Goal: Information Seeking & Learning: Learn about a topic

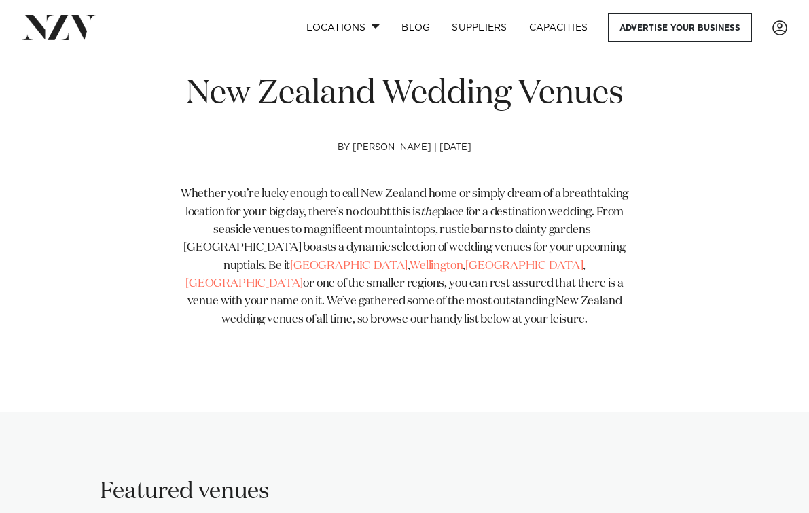
scroll to position [407, 0]
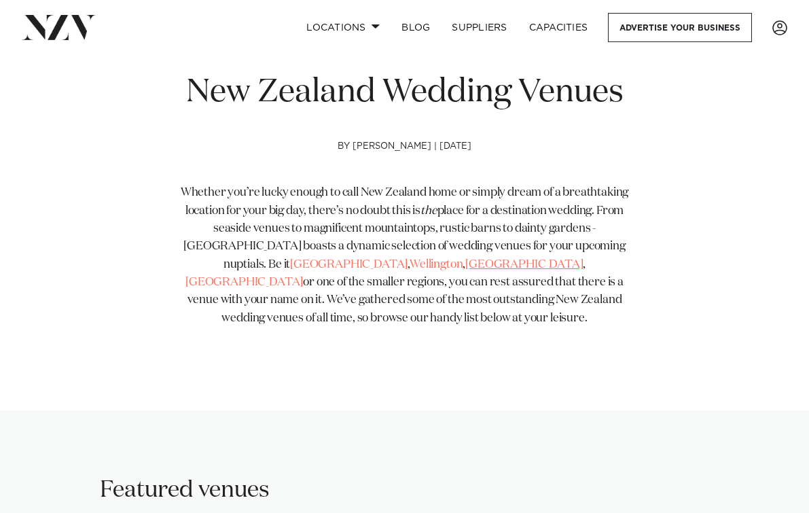
click at [465, 265] on link "[GEOGRAPHIC_DATA]" at bounding box center [523, 265] width 117 height 12
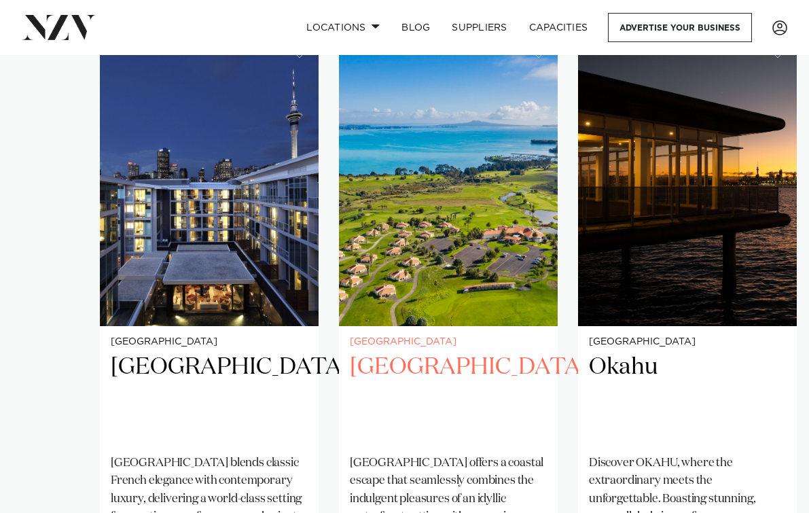
scroll to position [883, 0]
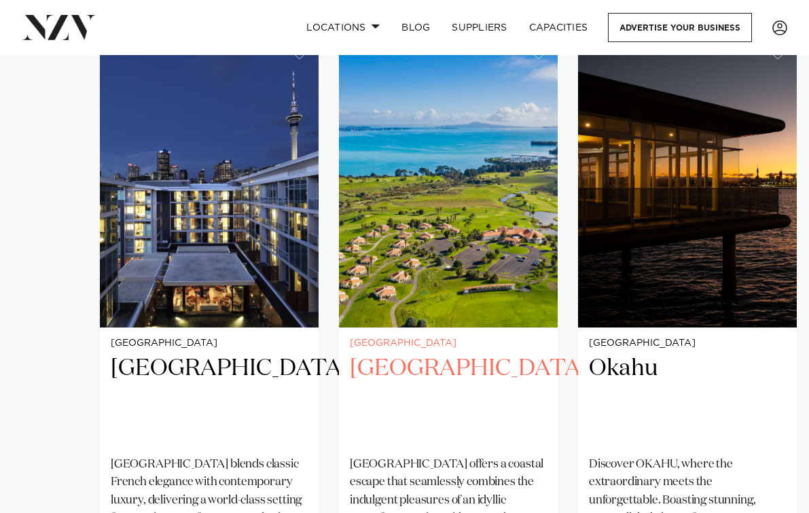
click at [426, 354] on h2 "[GEOGRAPHIC_DATA]" at bounding box center [448, 399] width 197 height 91
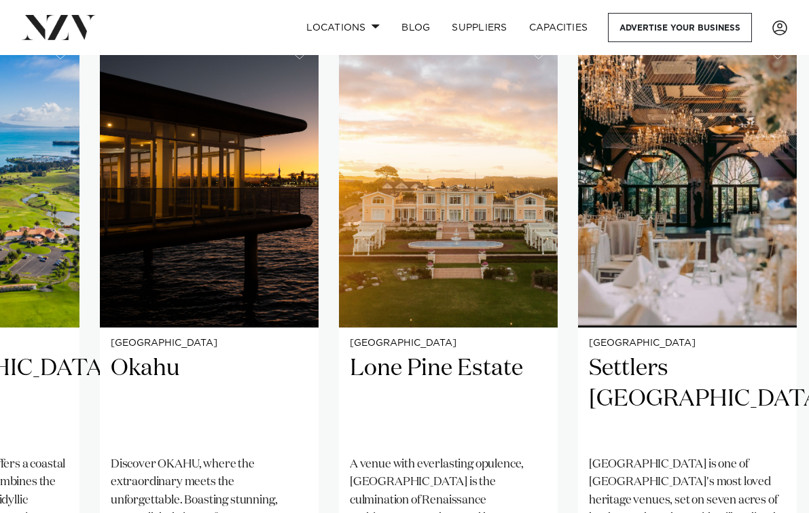
scroll to position [951, 0]
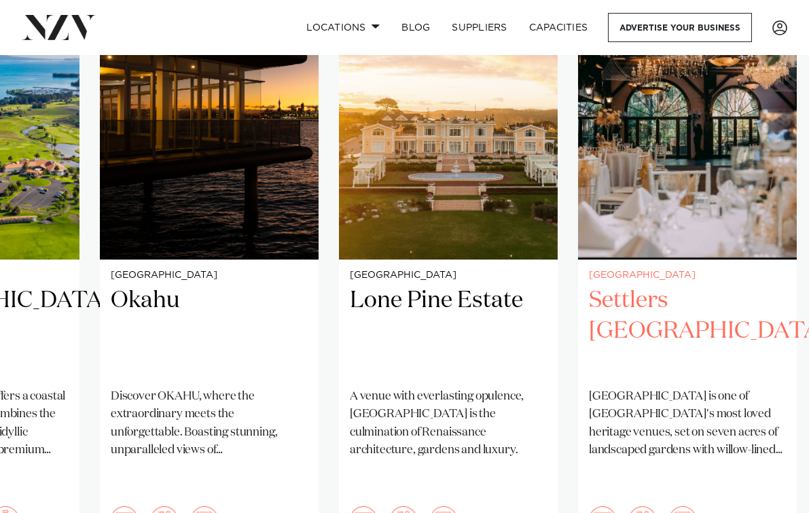
click at [643, 298] on h2 "Settlers Country Manor" at bounding box center [687, 331] width 197 height 91
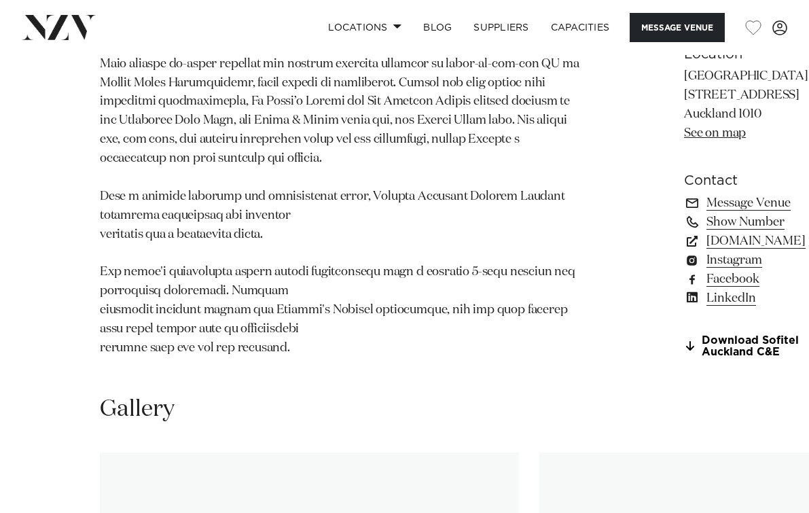
scroll to position [1018, 0]
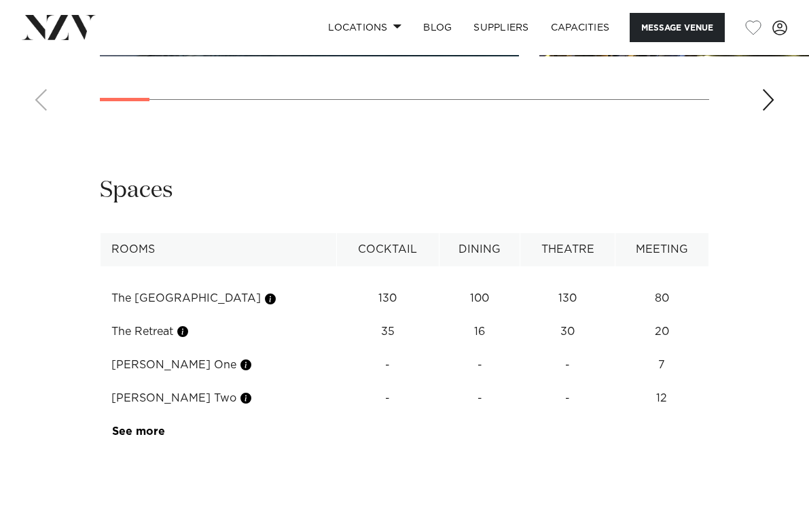
scroll to position [2037, 0]
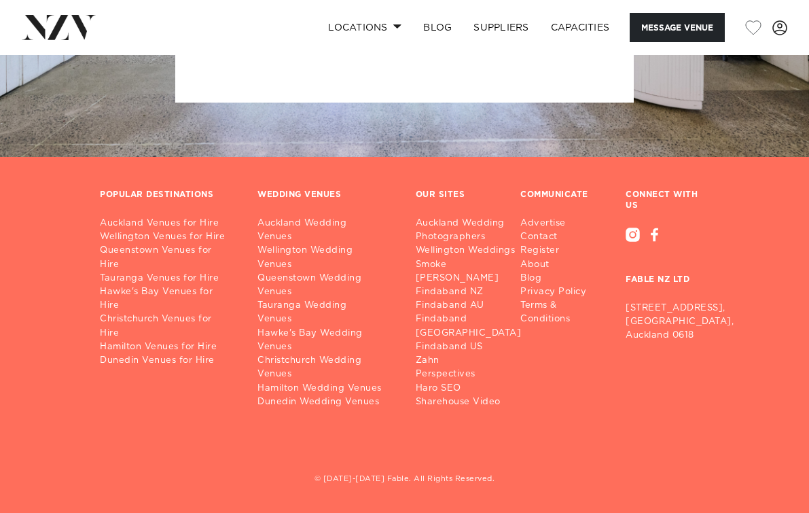
scroll to position [3719, 0]
click at [316, 217] on link "Auckland Wedding Venues" at bounding box center [325, 230] width 136 height 27
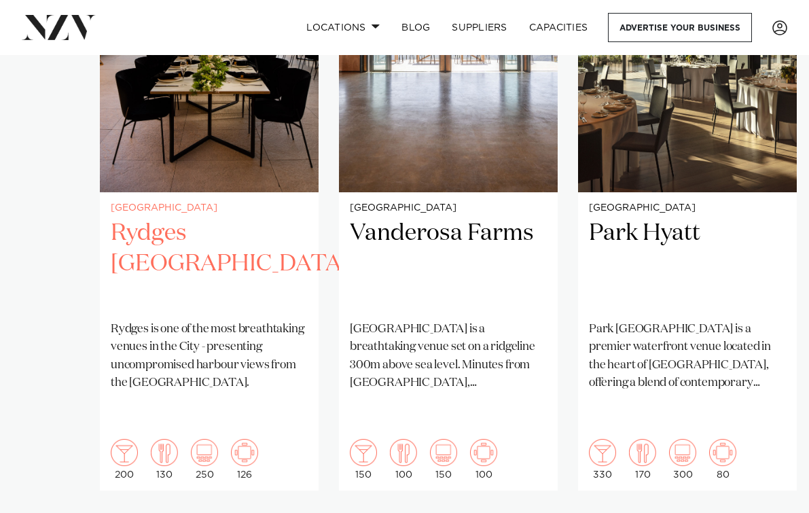
scroll to position [1018, 0]
click at [201, 218] on h2 "Rydges [GEOGRAPHIC_DATA]" at bounding box center [209, 263] width 197 height 91
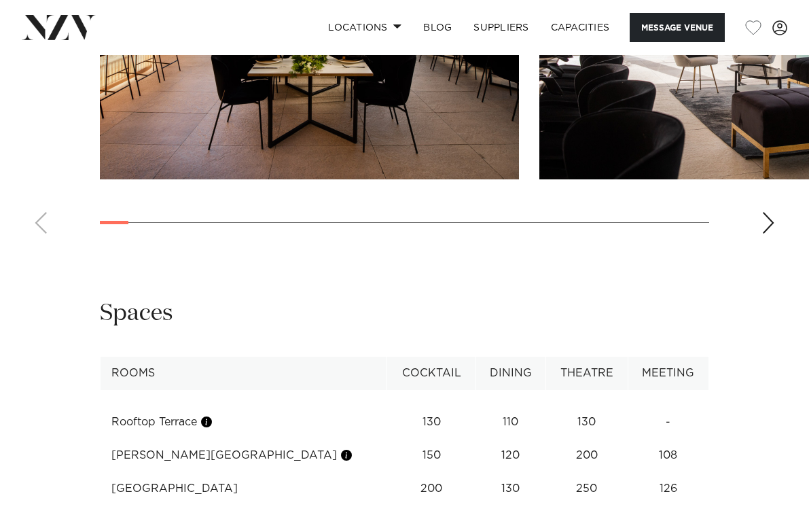
scroll to position [2173, 0]
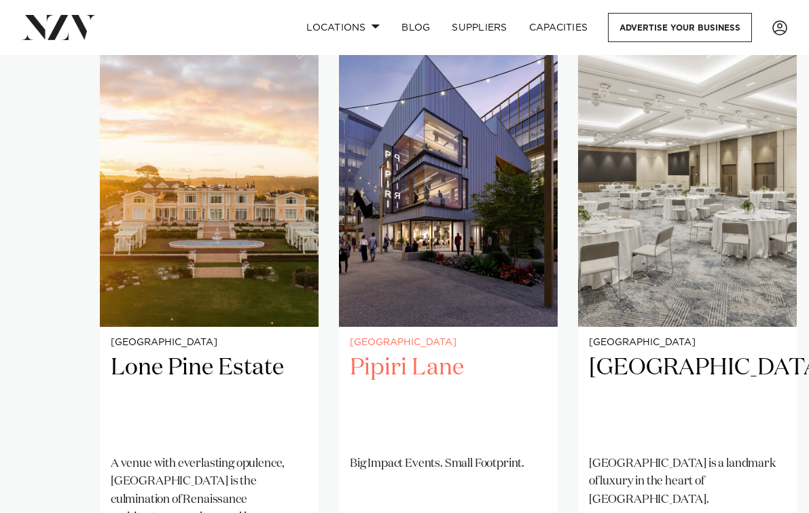
scroll to position [883, 0]
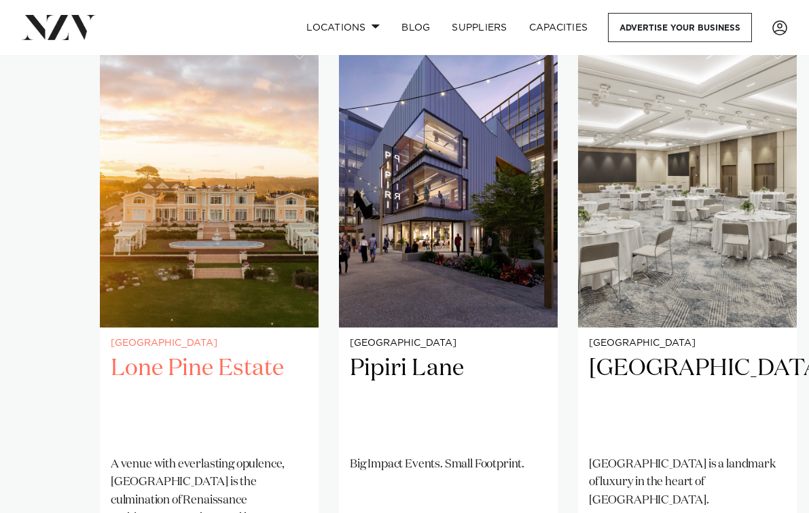
click at [233, 354] on h2 "Lone Pine Estate" at bounding box center [209, 399] width 197 height 91
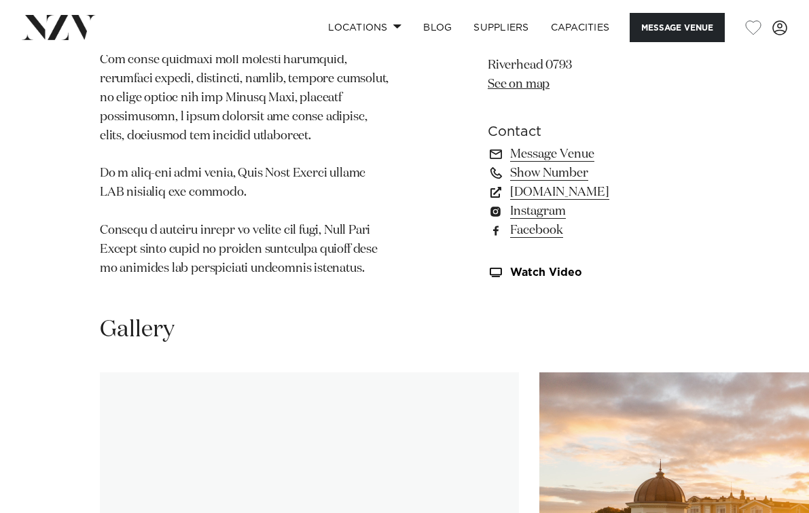
scroll to position [1426, 0]
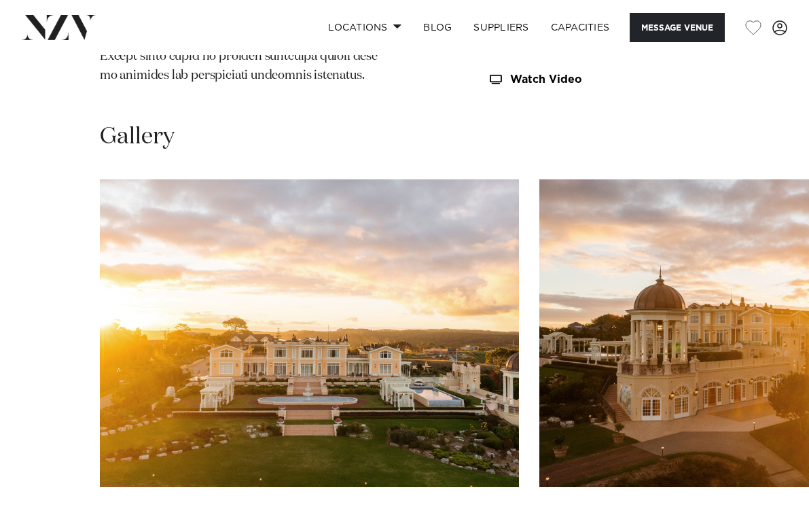
click at [777, 504] on swiper-container at bounding box center [404, 365] width 809 height 373
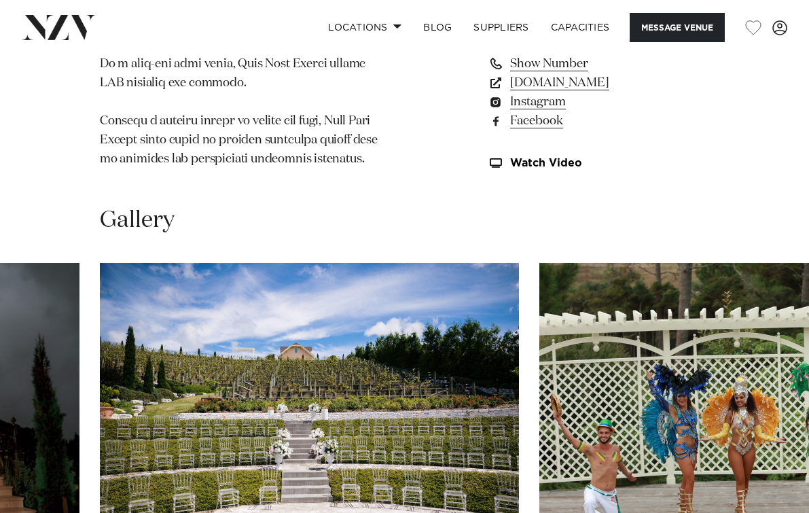
scroll to position [935, 0]
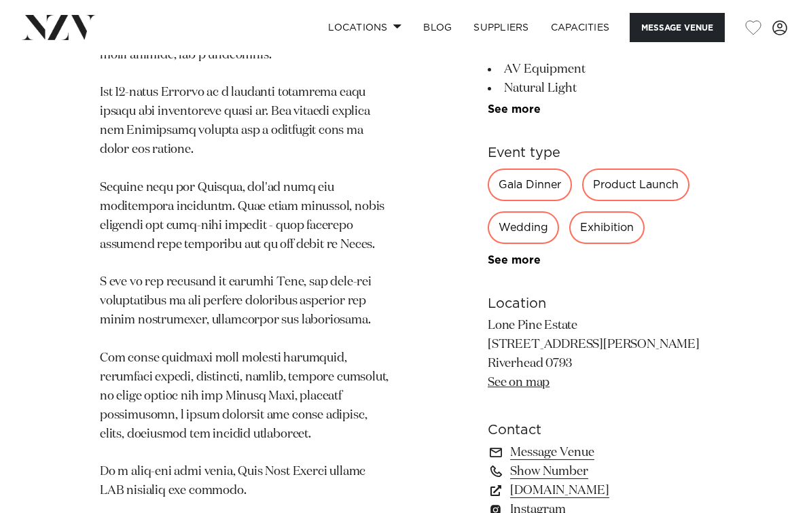
click at [528, 211] on div "Wedding" at bounding box center [523, 227] width 71 height 33
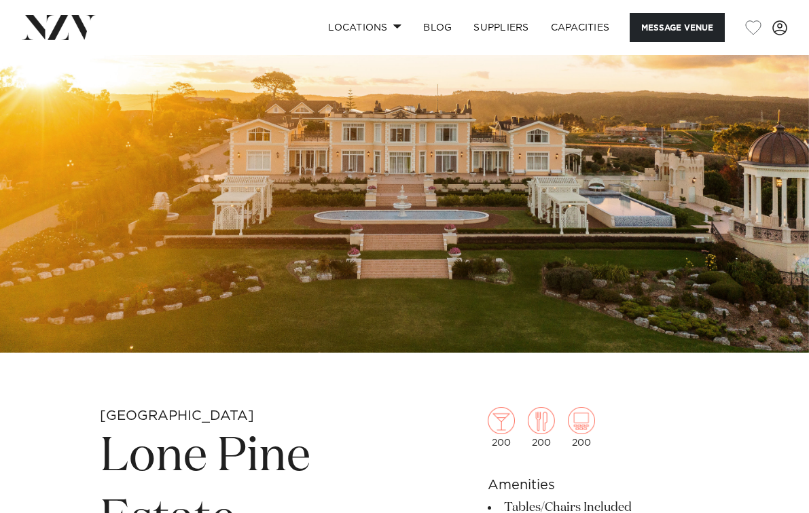
scroll to position [0, 0]
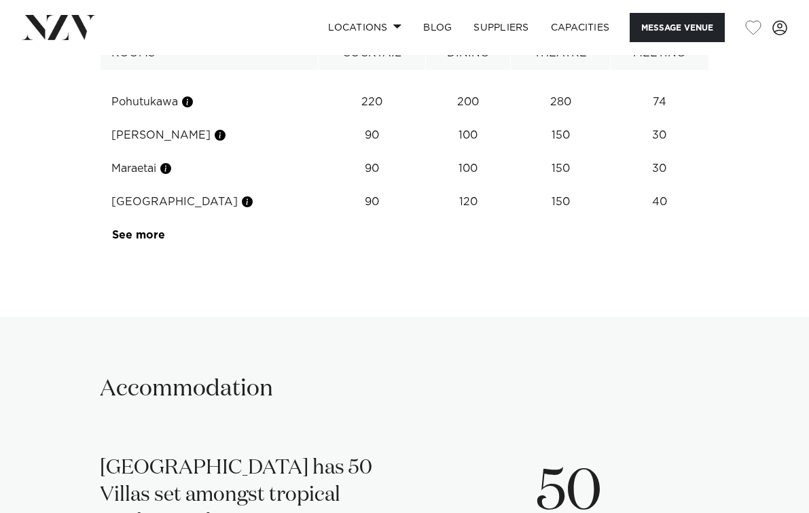
scroll to position [2241, 0]
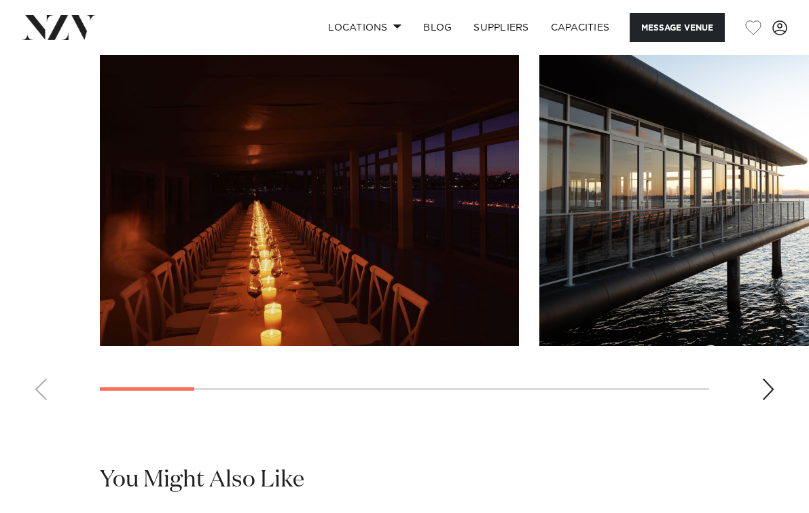
scroll to position [1222, 0]
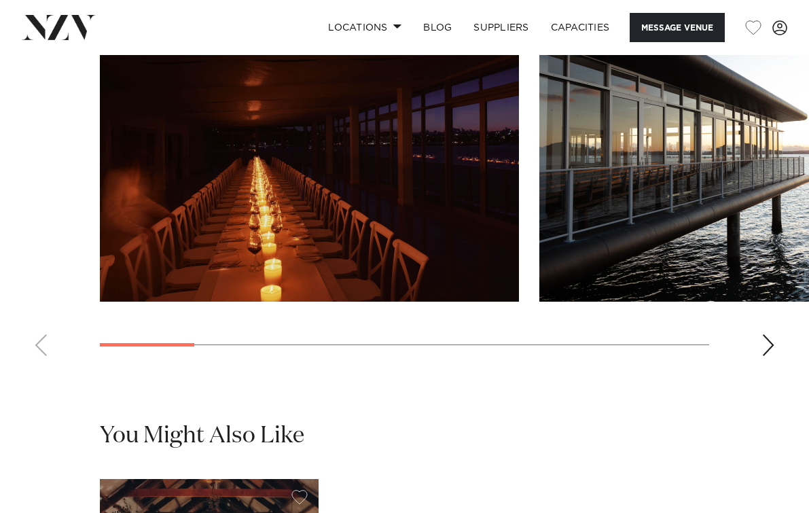
click at [766, 356] on div "Next slide" at bounding box center [768, 345] width 14 height 22
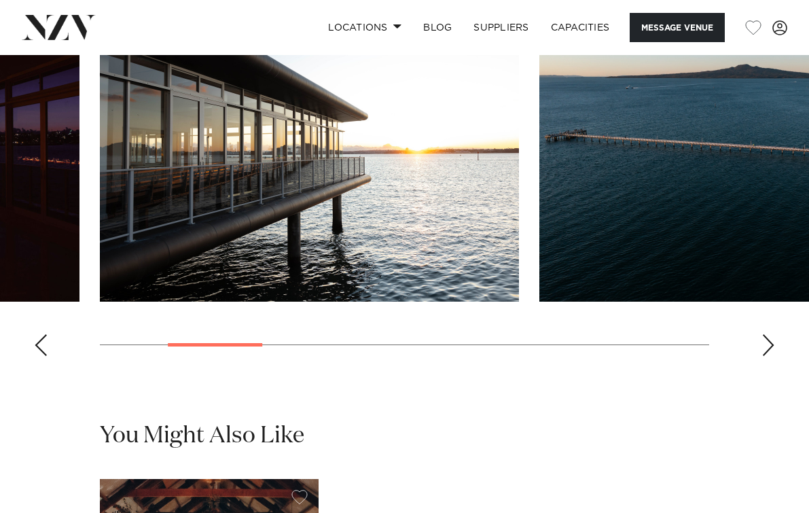
click at [766, 356] on div "Next slide" at bounding box center [768, 345] width 14 height 22
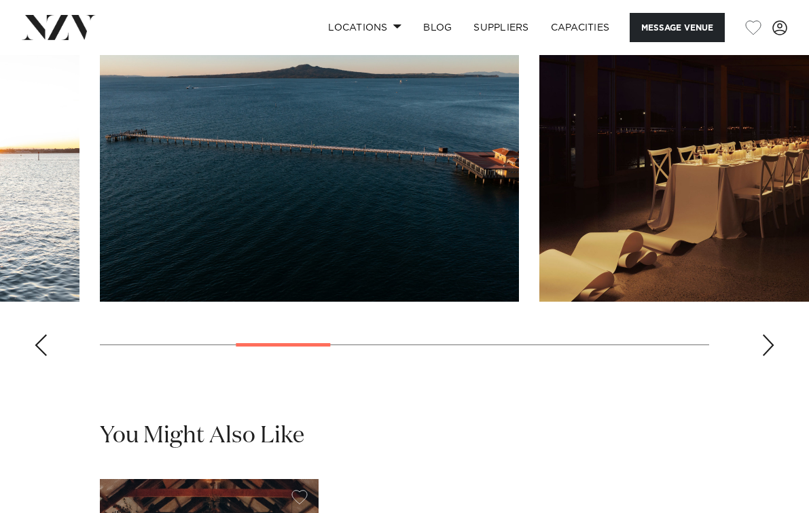
click at [766, 356] on div "Next slide" at bounding box center [768, 345] width 14 height 22
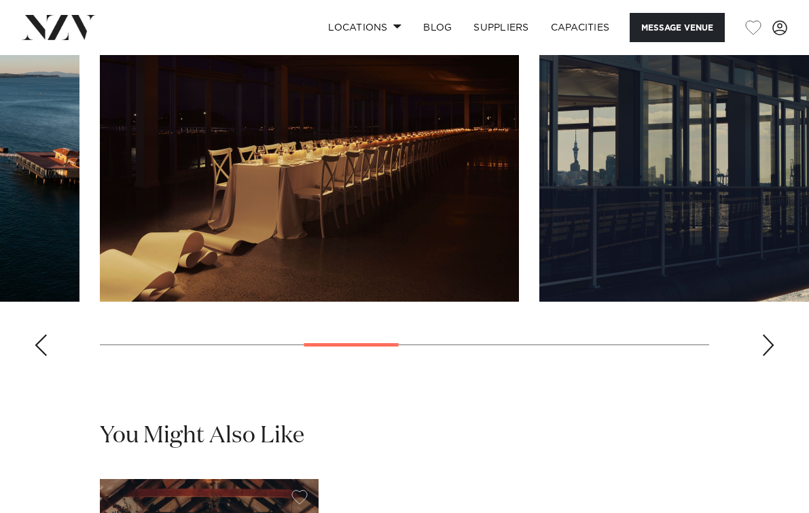
click at [766, 356] on div "Next slide" at bounding box center [768, 345] width 14 height 22
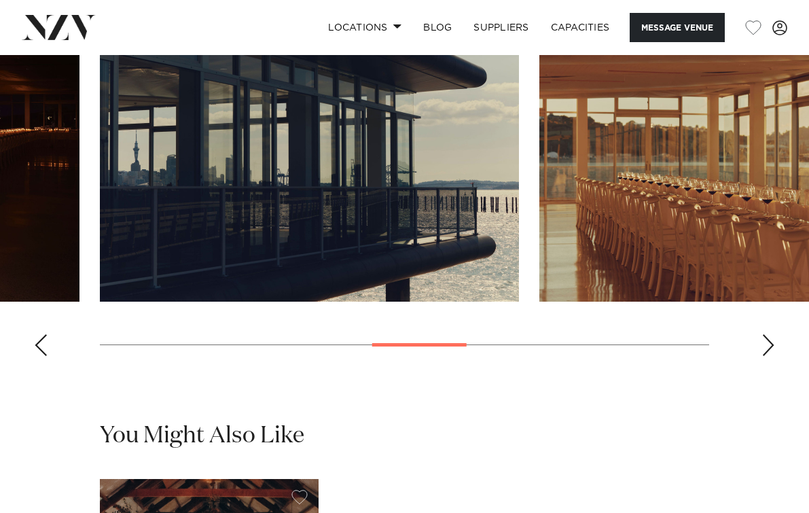
click at [766, 356] on div "Next slide" at bounding box center [768, 345] width 14 height 22
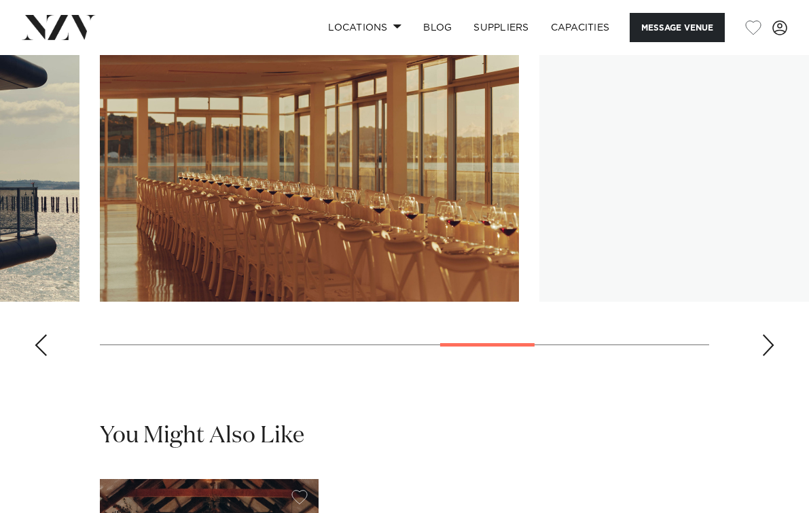
click at [766, 356] on div "Next slide" at bounding box center [768, 345] width 14 height 22
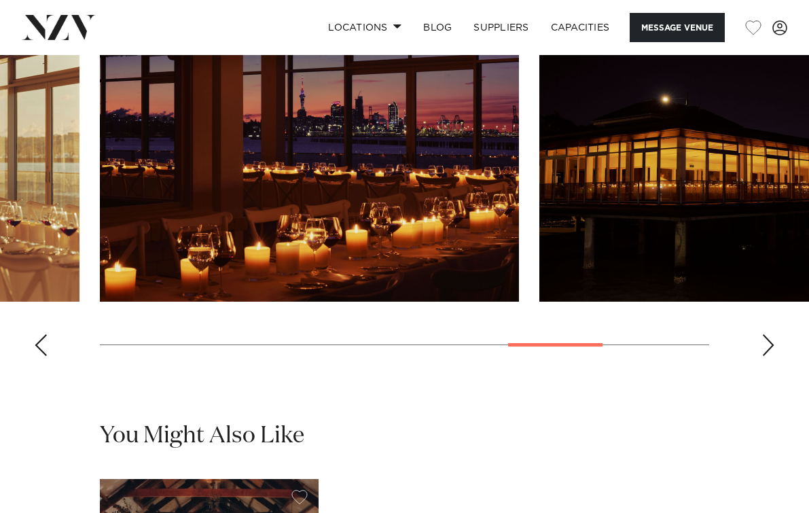
click at [766, 356] on div "Next slide" at bounding box center [768, 345] width 14 height 22
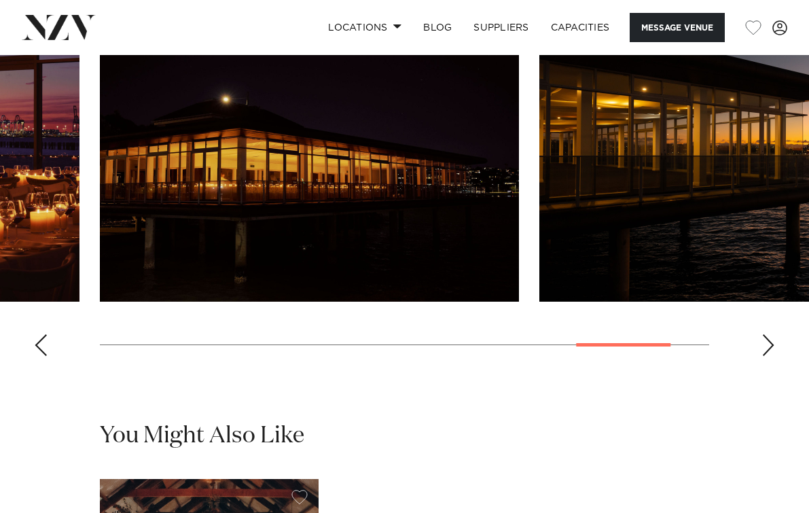
click at [766, 356] on div "Next slide" at bounding box center [768, 345] width 14 height 22
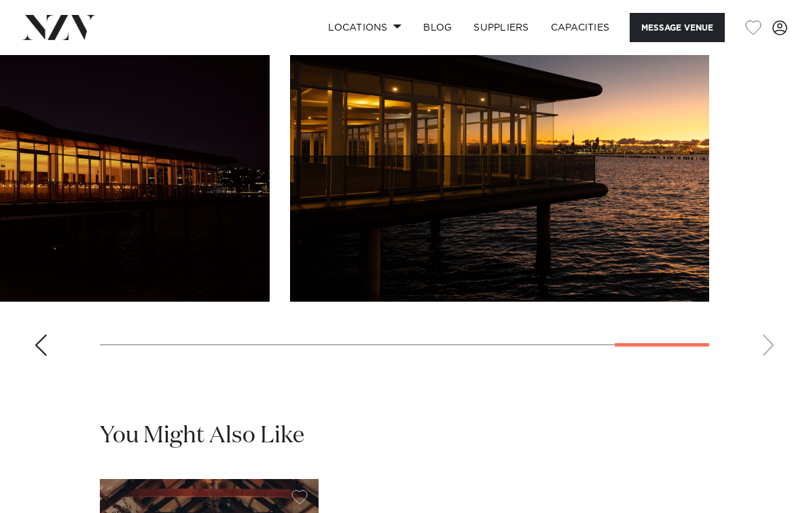
click at [766, 367] on swiper-container at bounding box center [404, 180] width 809 height 373
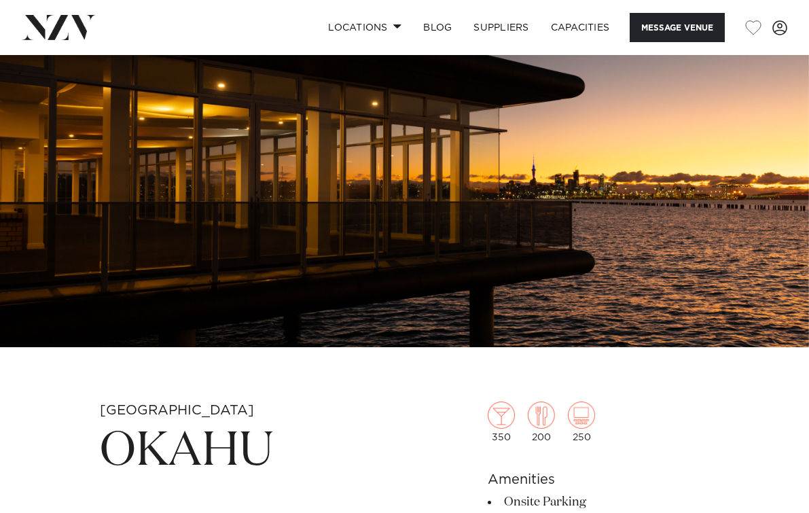
scroll to position [0, 0]
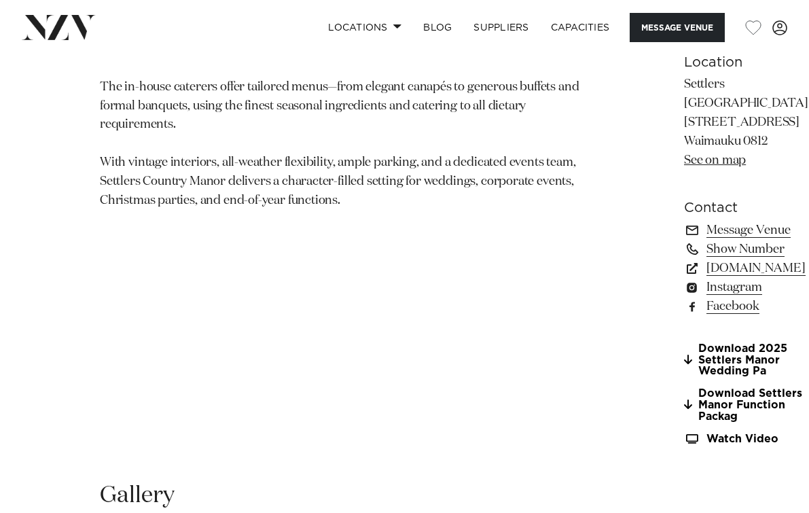
scroll to position [1086, 0]
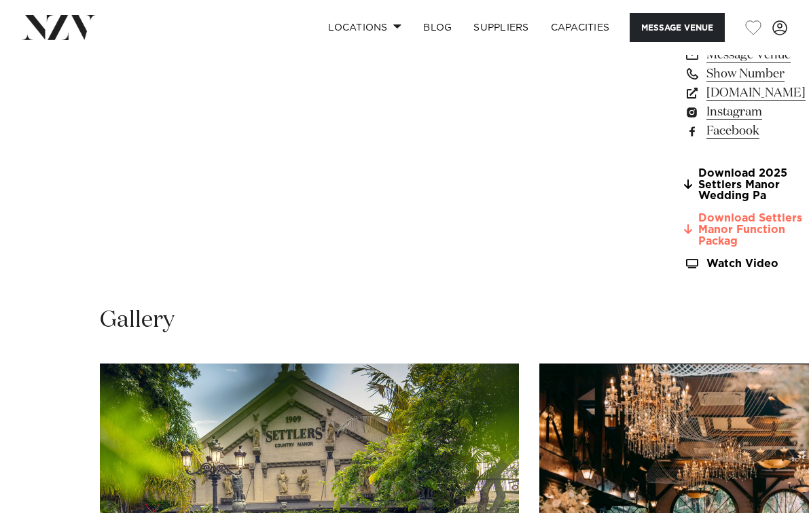
click at [684, 246] on link "Download Settlers Manor Function Packag" at bounding box center [746, 230] width 124 height 34
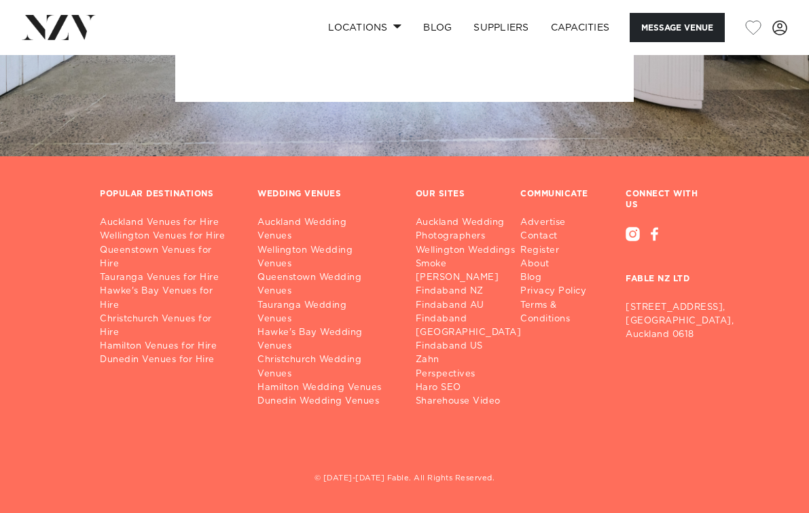
scroll to position [2973, 0]
